Goal: Navigation & Orientation: Find specific page/section

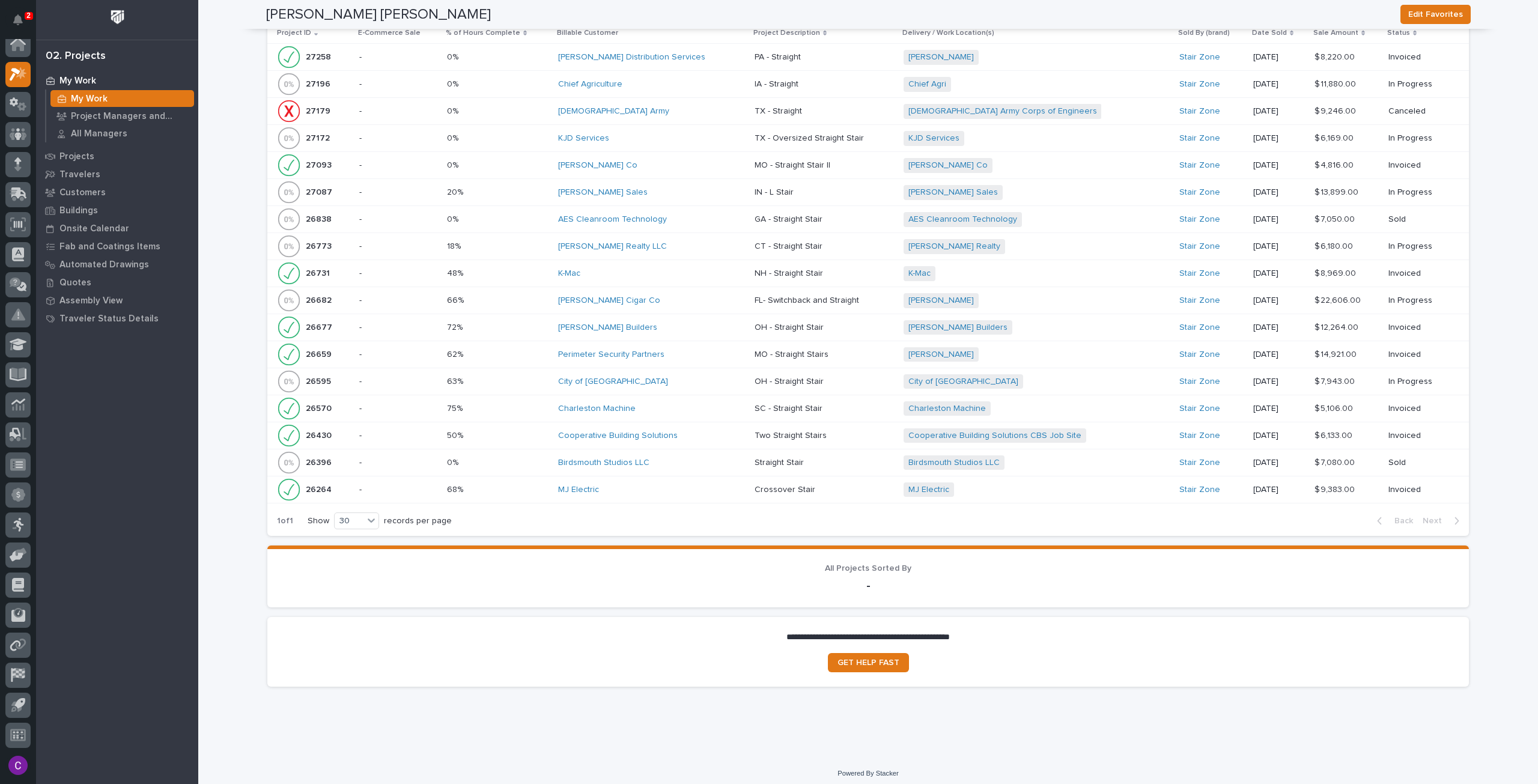
scroll to position [1267, 0]
